Goal: Transaction & Acquisition: Purchase product/service

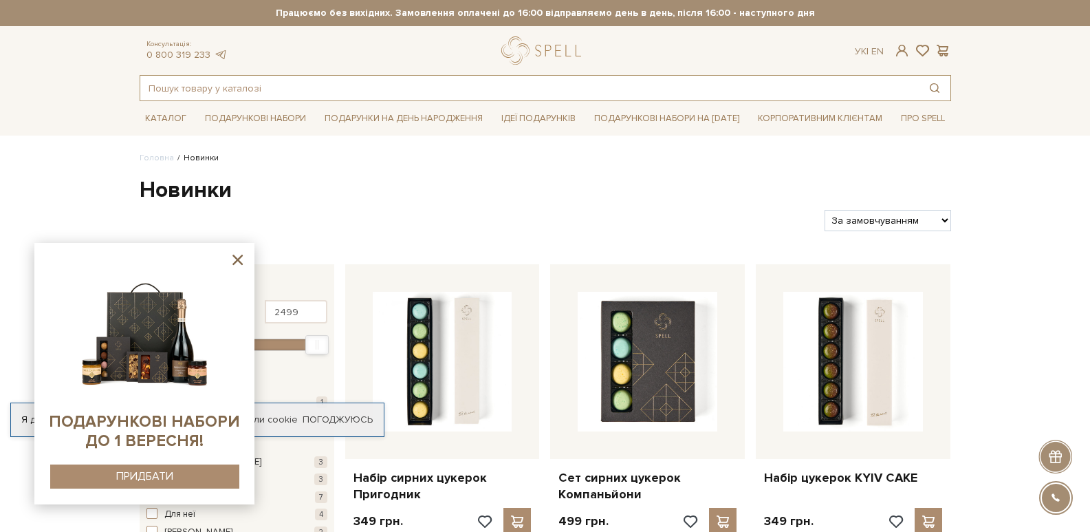
click at [233, 86] on input "text" at bounding box center [529, 88] width 779 height 25
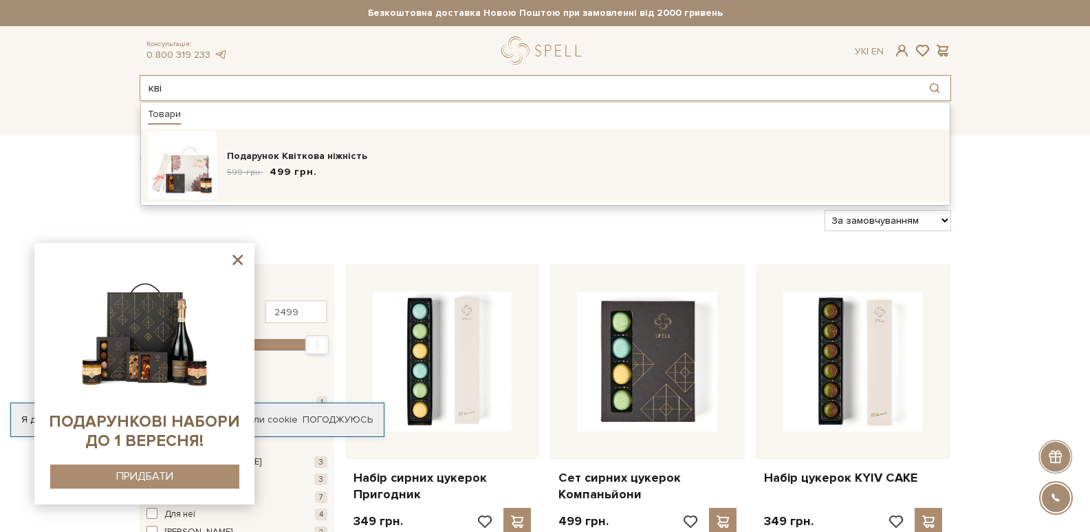
type input "кві"
click at [315, 152] on div "Подарунок Квіткова ніжність" at bounding box center [585, 156] width 716 height 14
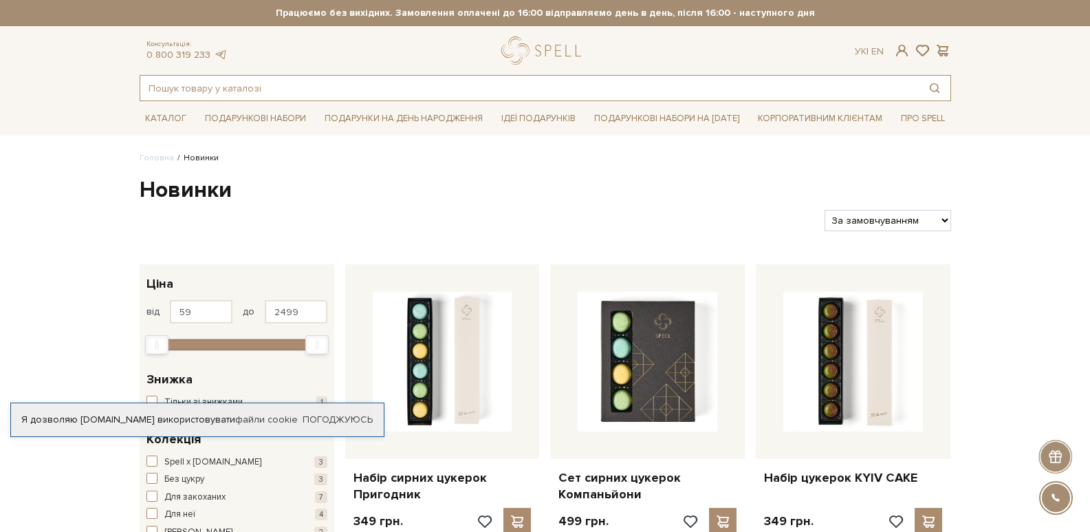
click at [236, 85] on input "text" at bounding box center [529, 88] width 779 height 25
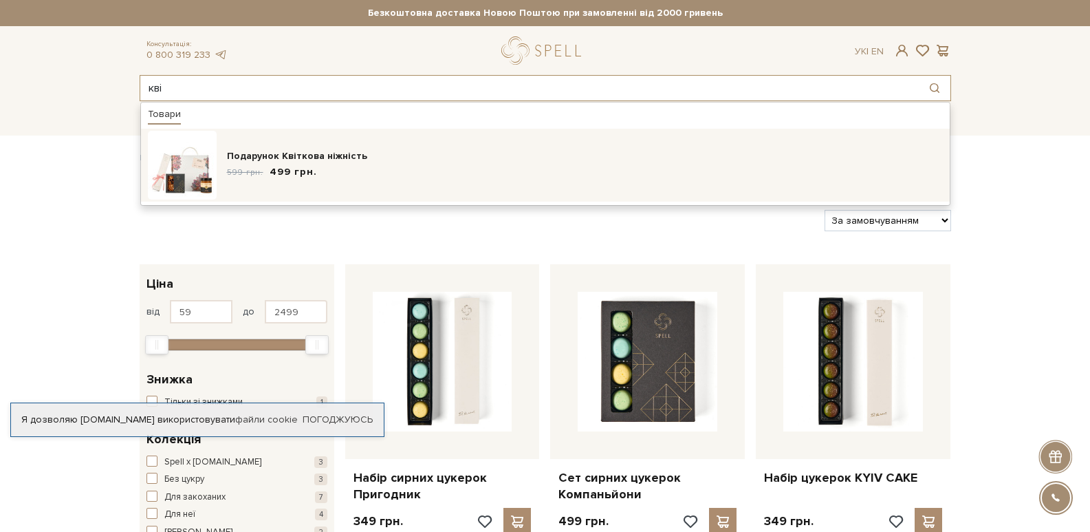
type input "кві"
click at [292, 169] on span "499 грн." at bounding box center [293, 172] width 47 height 14
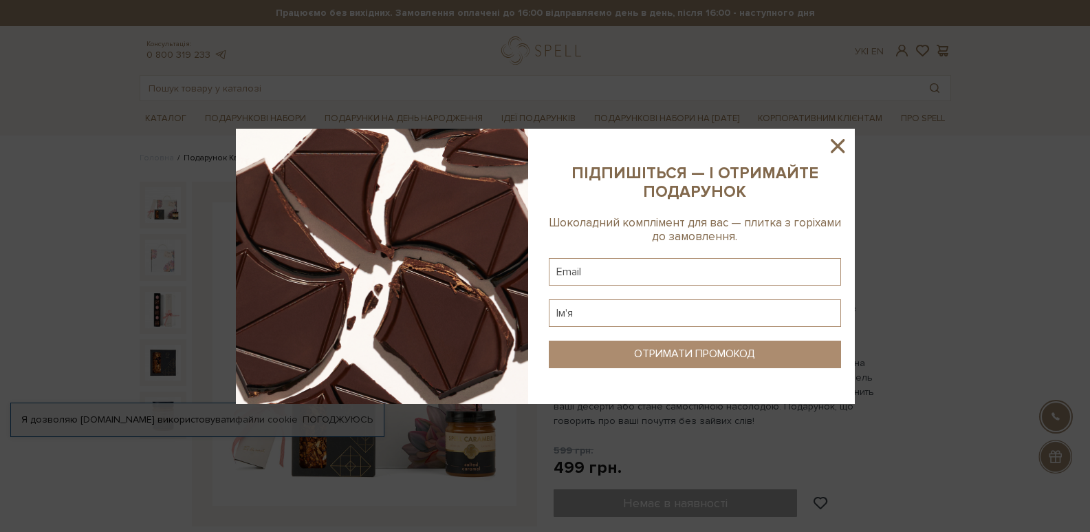
click at [842, 151] on icon at bounding box center [838, 146] width 14 height 14
